Goal: Find specific page/section: Find specific page/section

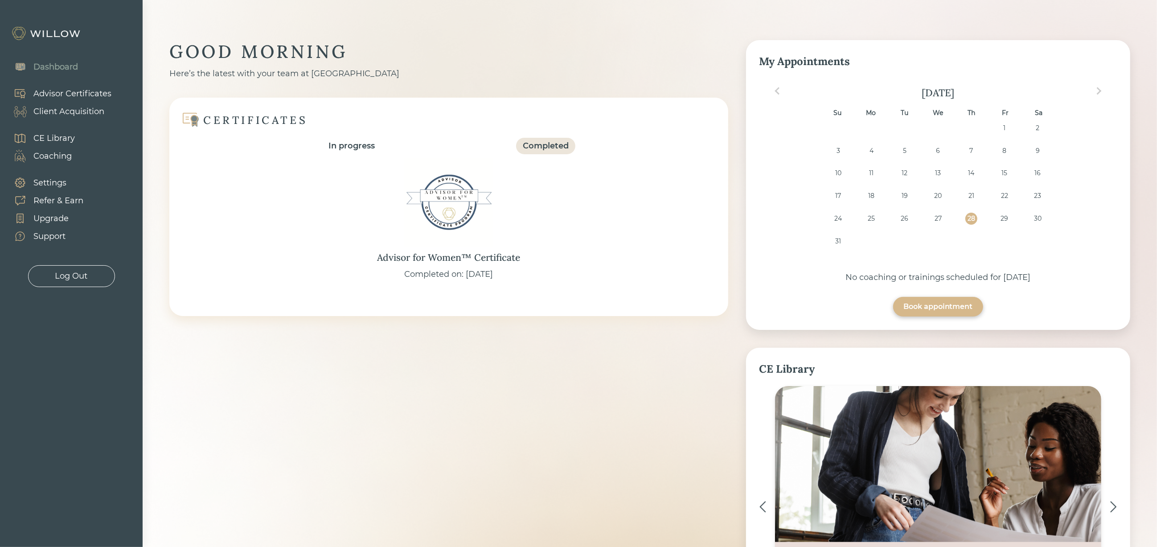
click at [69, 107] on div "Client Acquisition" at bounding box center [68, 112] width 71 height 12
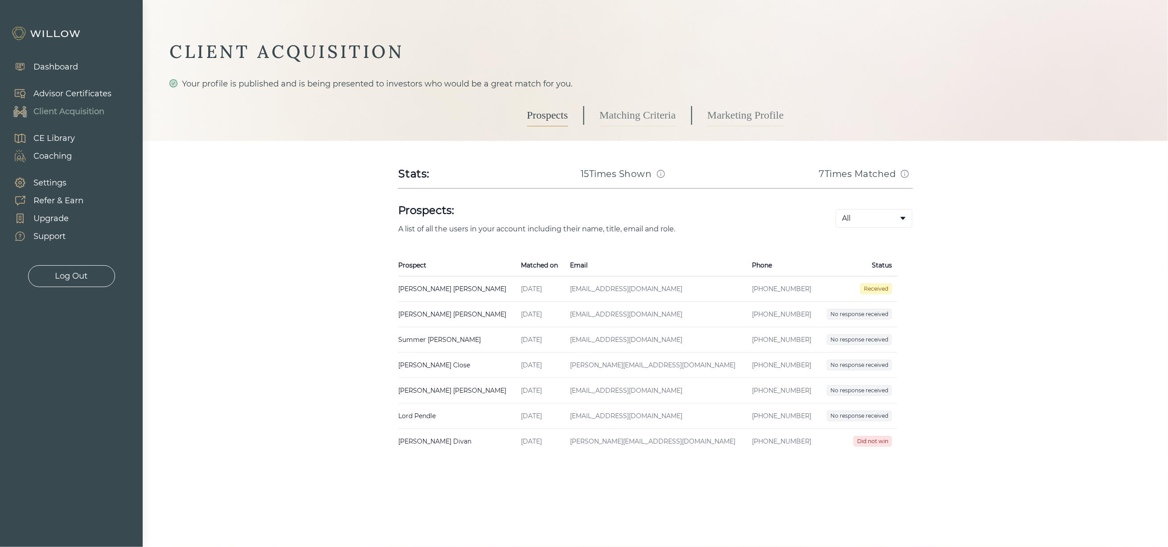
click at [477, 288] on td "[PERSON_NAME] Created on [DATE] Email [EMAIL_ADDRESS][DOMAIN_NAME] Phone [PHONE…" at bounding box center [457, 288] width 117 height 25
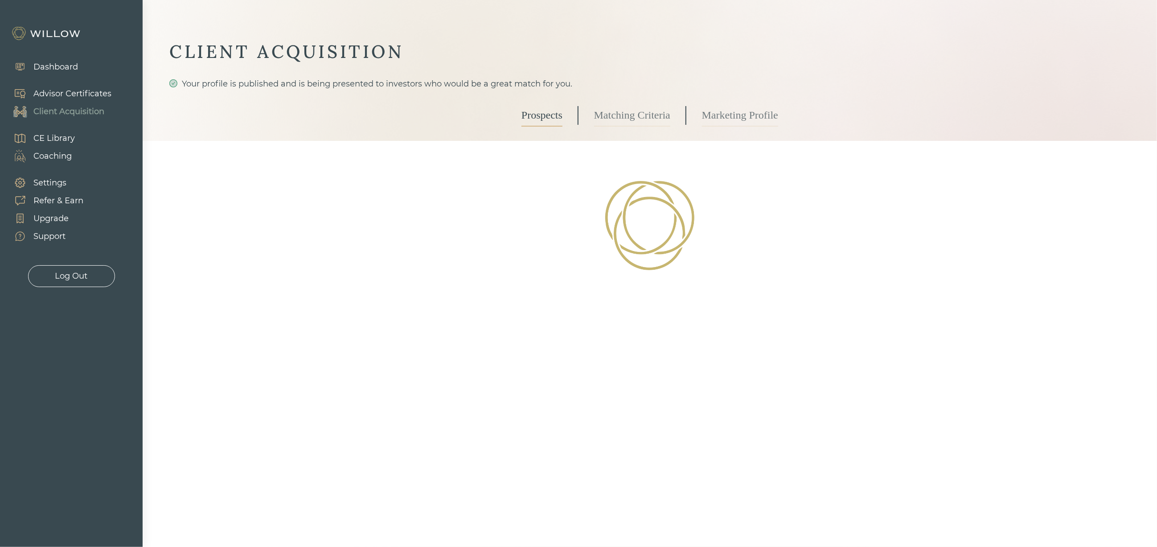
select select "3"
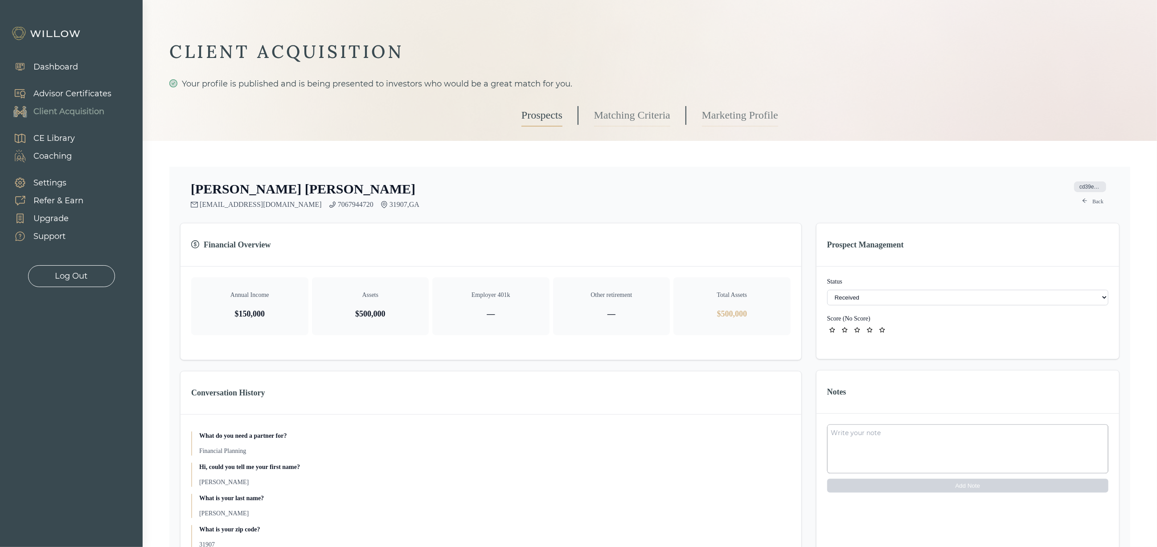
click at [619, 113] on link "Matching Criteria" at bounding box center [632, 115] width 76 height 22
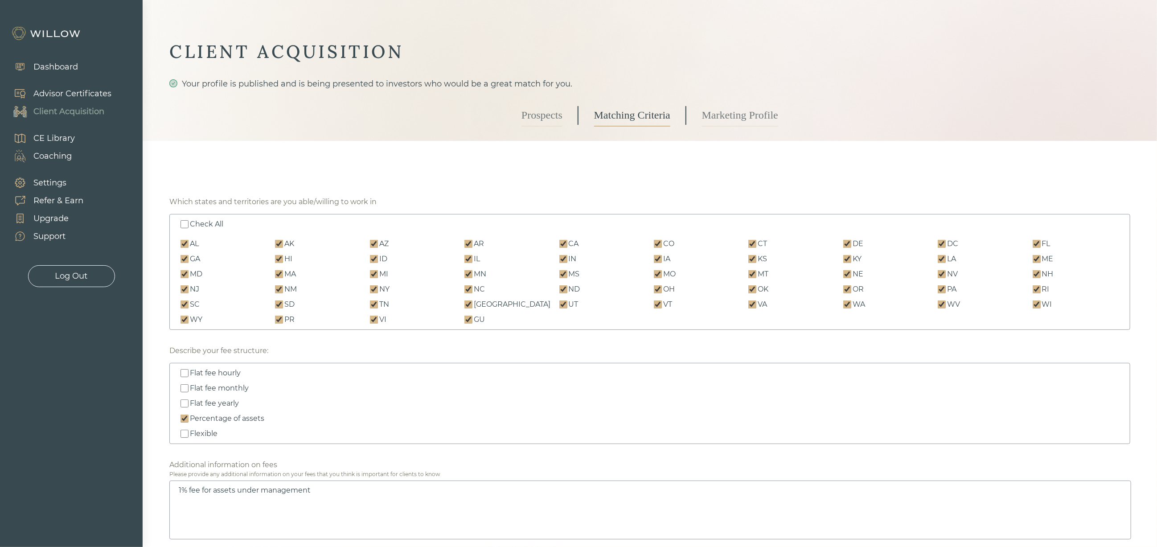
click at [537, 118] on link "Prospects" at bounding box center [542, 115] width 41 height 22
